Goal: Task Accomplishment & Management: Complete application form

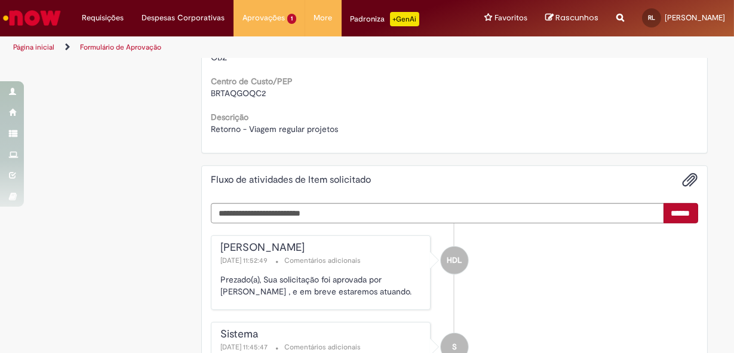
scroll to position [950, 0]
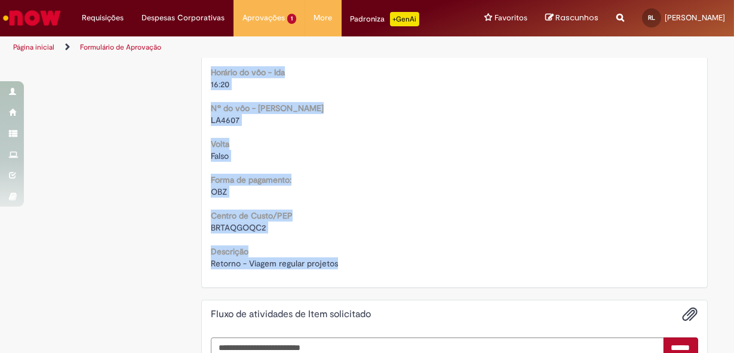
drag, startPoint x: 216, startPoint y: 100, endPoint x: 370, endPoint y: 268, distance: 228.2
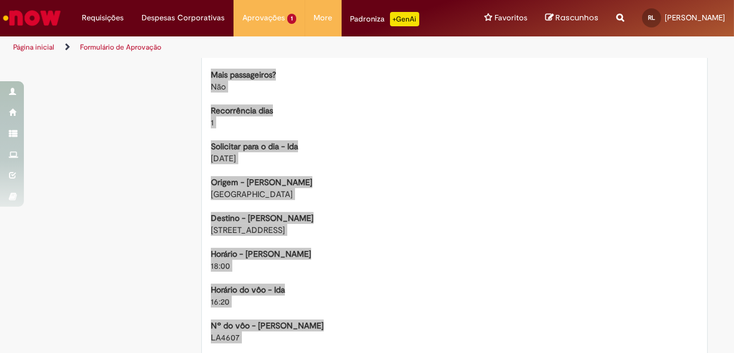
scroll to position [787, 0]
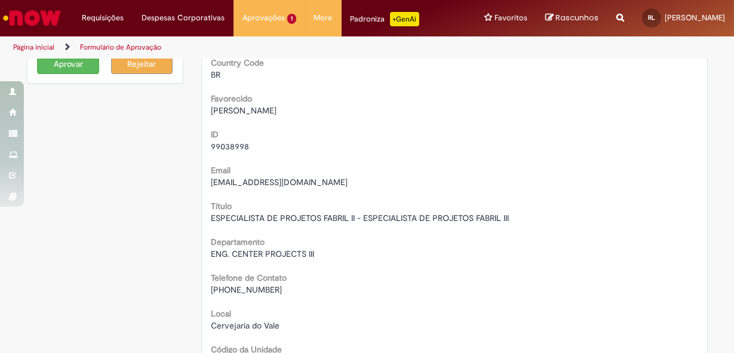
scroll to position [0, 0]
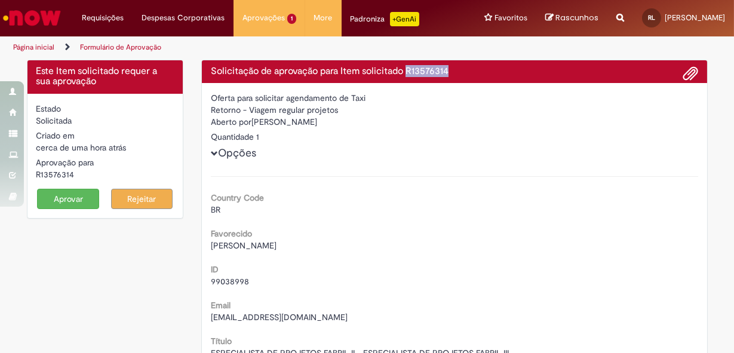
drag, startPoint x: 405, startPoint y: 71, endPoint x: 448, endPoint y: 74, distance: 43.1
click at [448, 74] on h4 "Solicitação de aprovação para Item solicitado R13576314" at bounding box center [454, 71] width 487 height 11
copy h4 "R13576314"
click at [233, 204] on div "BR" at bounding box center [454, 210] width 487 height 12
drag, startPoint x: 250, startPoint y: 120, endPoint x: 340, endPoint y: 124, distance: 90.3
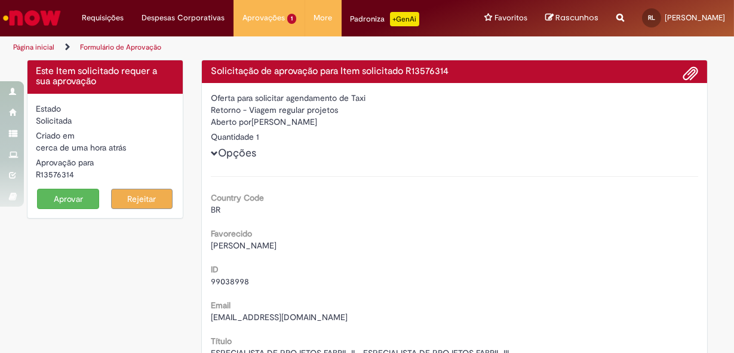
click at [340, 124] on div "Aberto por Henrique De Lima Borges" at bounding box center [454, 123] width 487 height 15
click at [250, 245] on span "Luis Claudio Buttignon" at bounding box center [244, 245] width 66 height 11
drag, startPoint x: 205, startPoint y: 245, endPoint x: 294, endPoint y: 245, distance: 89.6
copy span "Luis Claudio Buttignon"
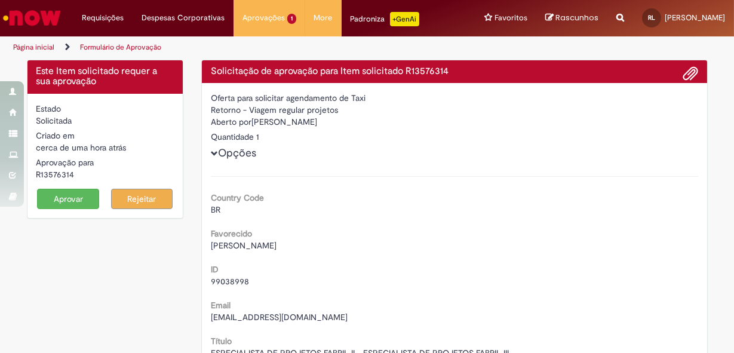
drag, startPoint x: 291, startPoint y: 168, endPoint x: 291, endPoint y: 149, distance: 19.1
drag, startPoint x: 253, startPoint y: 120, endPoint x: 346, endPoint y: 122, distance: 93.2
click at [346, 122] on div "Aberto por Henrique De Lima Borges" at bounding box center [454, 123] width 487 height 15
copy div "Henrique De Lima Borges"
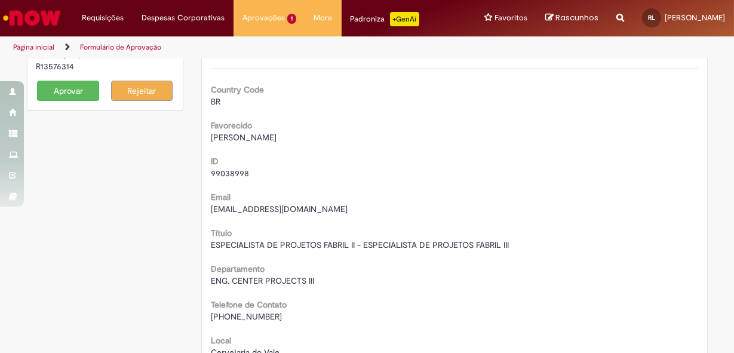
scroll to position [54, 0]
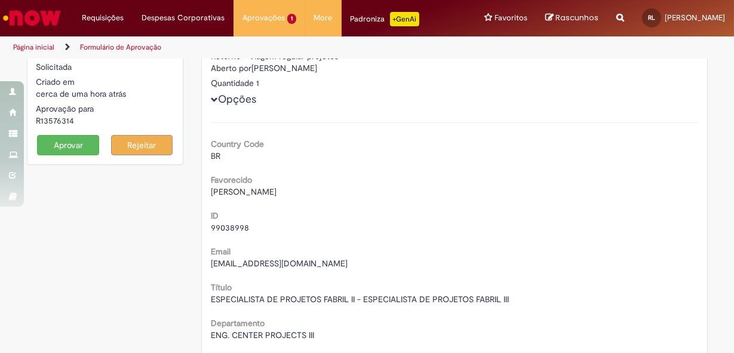
drag, startPoint x: 205, startPoint y: 191, endPoint x: 299, endPoint y: 191, distance: 93.2
copy span "Luis Claudio Buttignon"
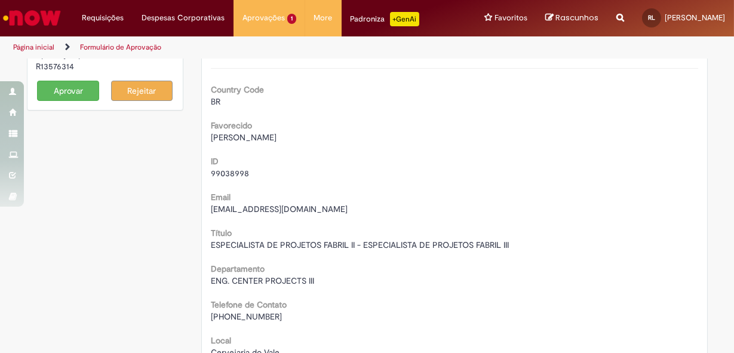
scroll to position [162, 0]
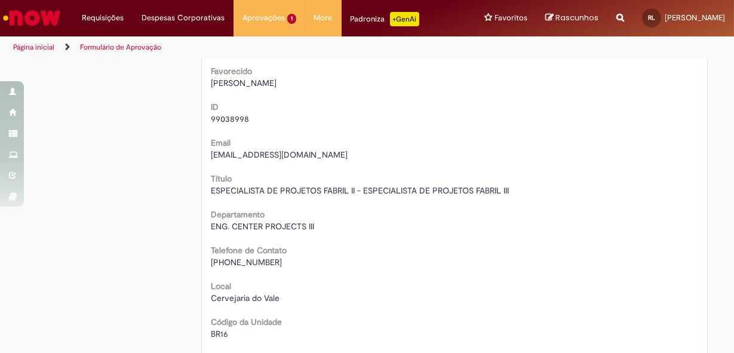
drag, startPoint x: 227, startPoint y: 261, endPoint x: 285, endPoint y: 261, distance: 57.9
click at [285, 261] on div "+(55) 12 99100-9565" at bounding box center [454, 262] width 487 height 12
copy span "12 99100-9565"
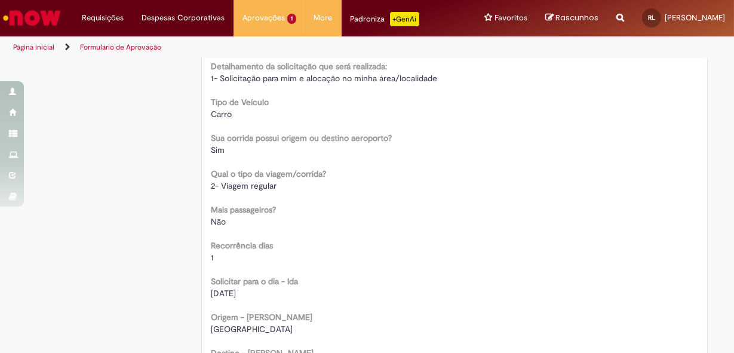
scroll to position [705, 0]
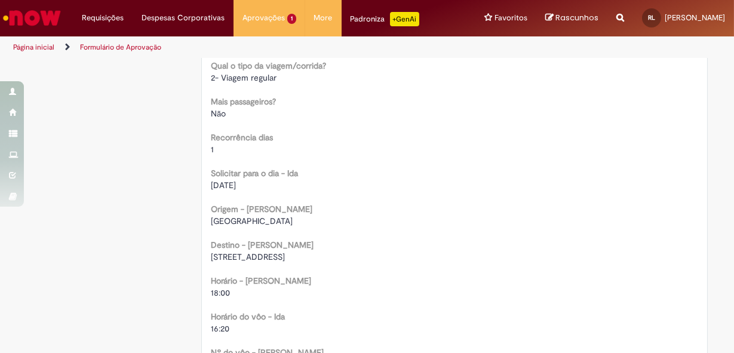
drag, startPoint x: 208, startPoint y: 256, endPoint x: 453, endPoint y: 257, distance: 244.9
click at [453, 257] on div "Rua das Camélias 161 apto 32E - Parque Santo Antonio - Jacareí" at bounding box center [454, 257] width 487 height 12
copy span "Rua das Camélias 161 apto 32E - Parque Santo Antonio - Jacareí"
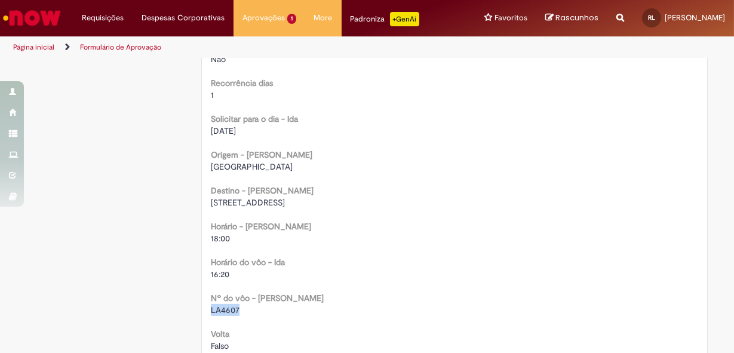
drag, startPoint x: 205, startPoint y: 308, endPoint x: 236, endPoint y: 311, distance: 30.6
copy span "LA4607"
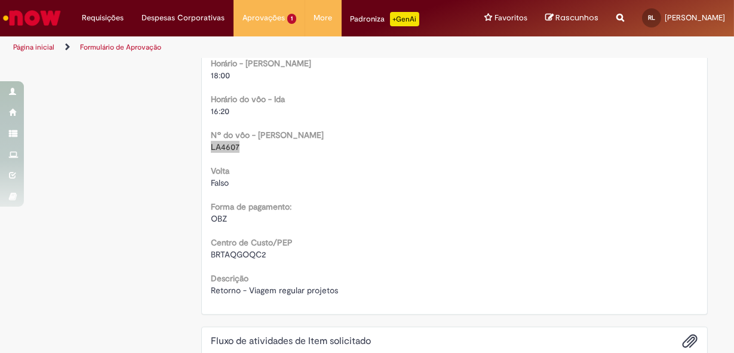
scroll to position [977, 0]
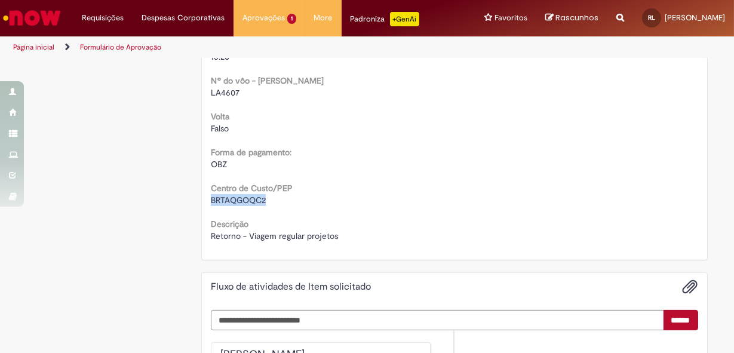
drag, startPoint x: 212, startPoint y: 200, endPoint x: 264, endPoint y: 198, distance: 52.0
drag, startPoint x: 264, startPoint y: 198, endPoint x: 252, endPoint y: 199, distance: 12.0
copy span "BRTAQGOQC2"
click at [321, 162] on div "OBZ" at bounding box center [454, 164] width 487 height 12
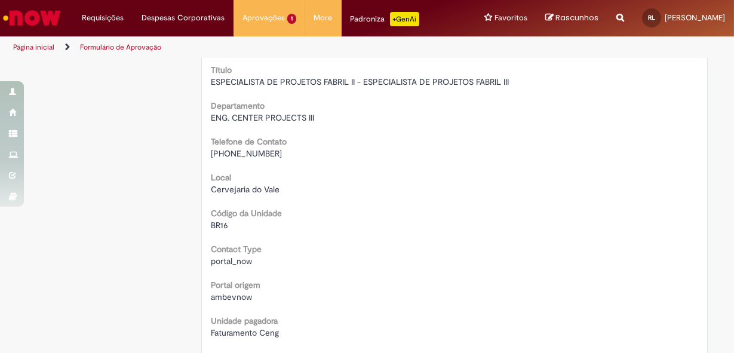
scroll to position [162, 0]
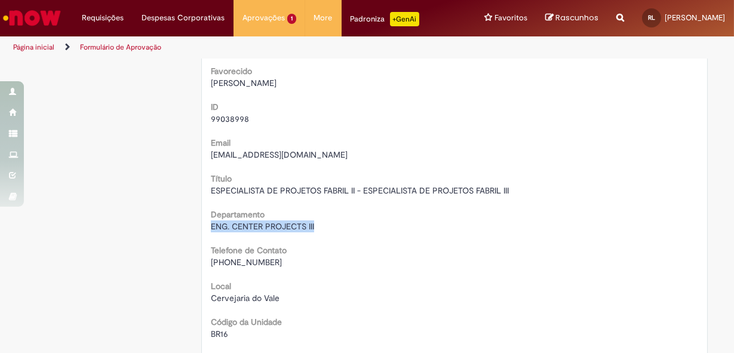
drag, startPoint x: 204, startPoint y: 225, endPoint x: 317, endPoint y: 226, distance: 112.3
drag, startPoint x: 317, startPoint y: 226, endPoint x: 300, endPoint y: 228, distance: 16.2
copy span "ENG. CENTER PROJECTS III"
click at [340, 192] on span "ESPECIALISTA DE PROJETOS FABRIL II - ESPECIALISTA DE PROJETOS FABRIL III" at bounding box center [360, 190] width 298 height 11
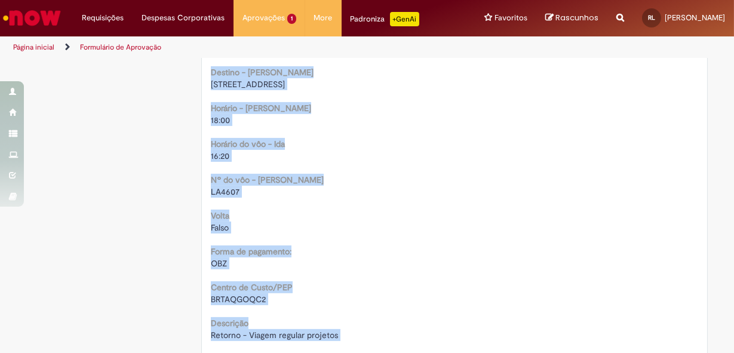
scroll to position [1320, 0]
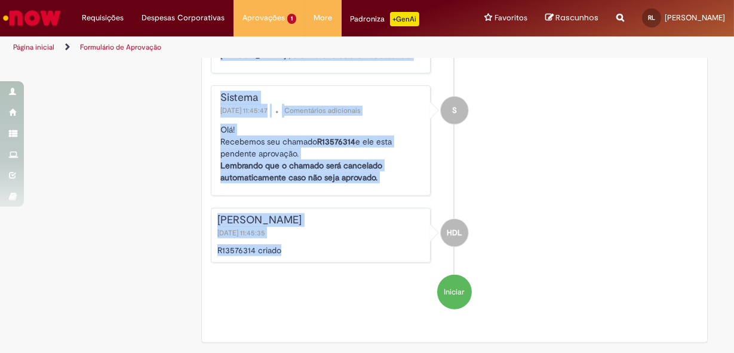
drag, startPoint x: 210, startPoint y: 74, endPoint x: 276, endPoint y: 248, distance: 186.6
drag, startPoint x: 276, startPoint y: 248, endPoint x: 251, endPoint y: 224, distance: 35.1
copy div "Solicitação de aprovação para Item solicitado R13576314 Oferta para solicitar a…"
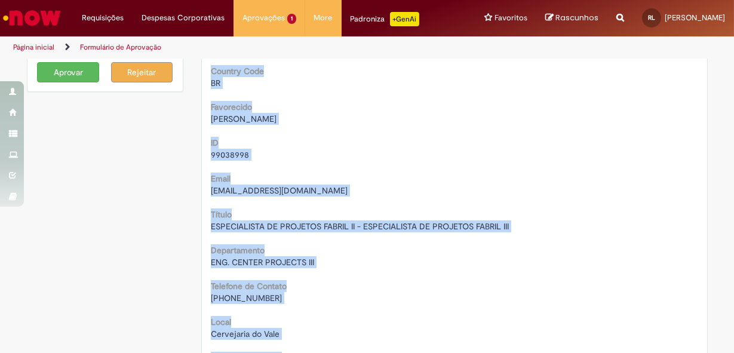
scroll to position [0, 0]
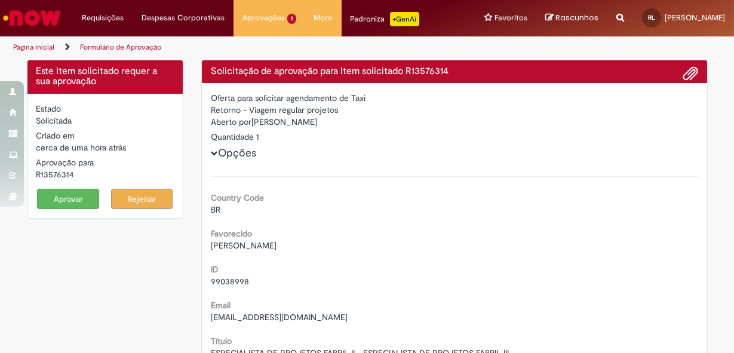
click at [52, 200] on button "Aprovar" at bounding box center [68, 199] width 62 height 20
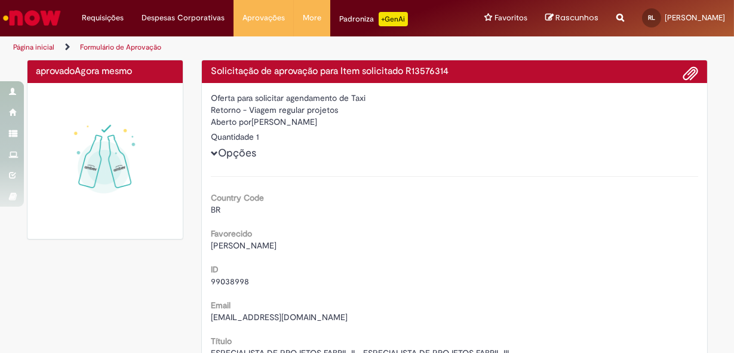
click at [303, 130] on div "Aberto por Henrique De Lima Borges" at bounding box center [454, 123] width 487 height 15
